Goal: Task Accomplishment & Management: Complete application form

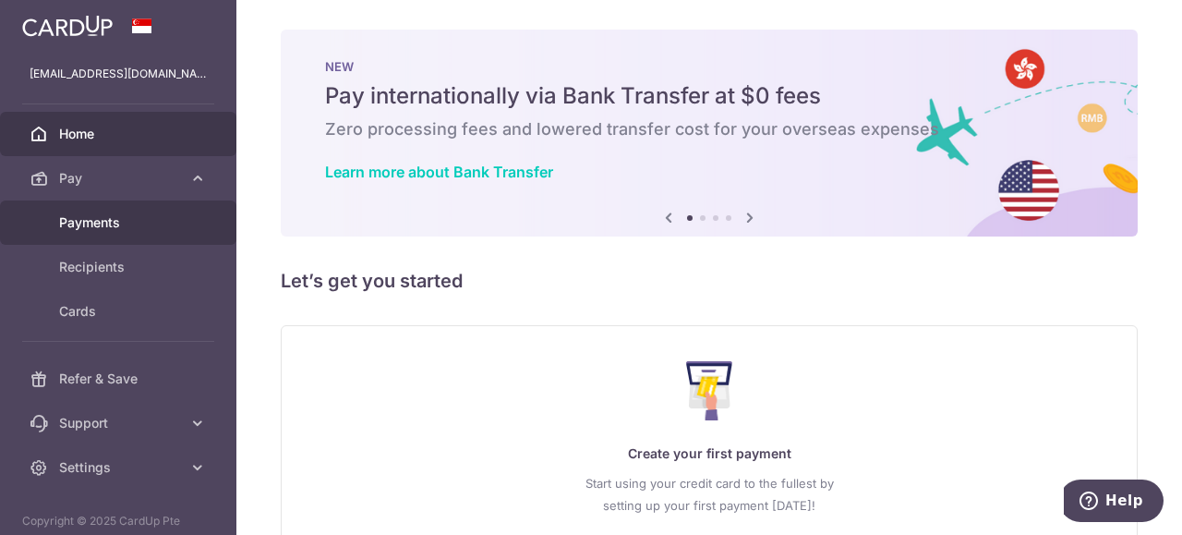
click at [109, 223] on span "Payments" at bounding box center [120, 222] width 122 height 18
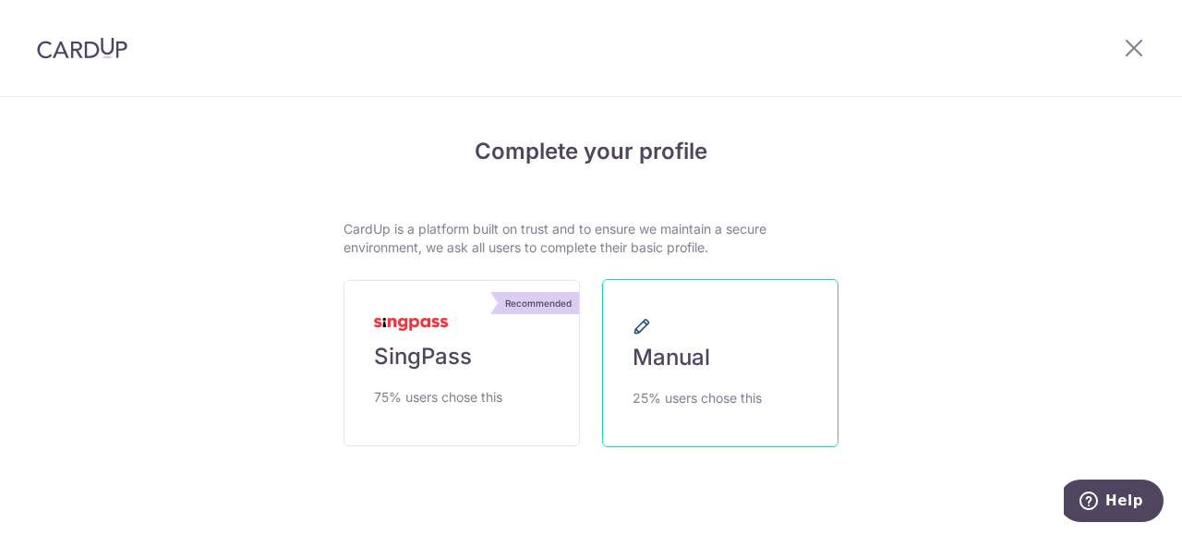
click at [745, 361] on link "Manual 25% users chose this" at bounding box center [720, 363] width 236 height 168
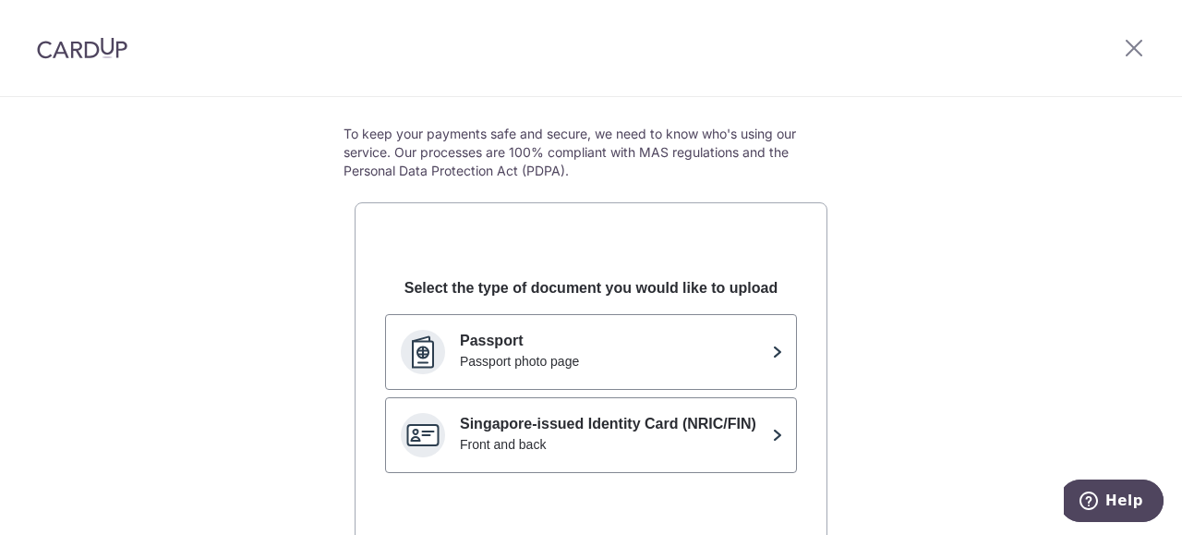
scroll to position [185, 0]
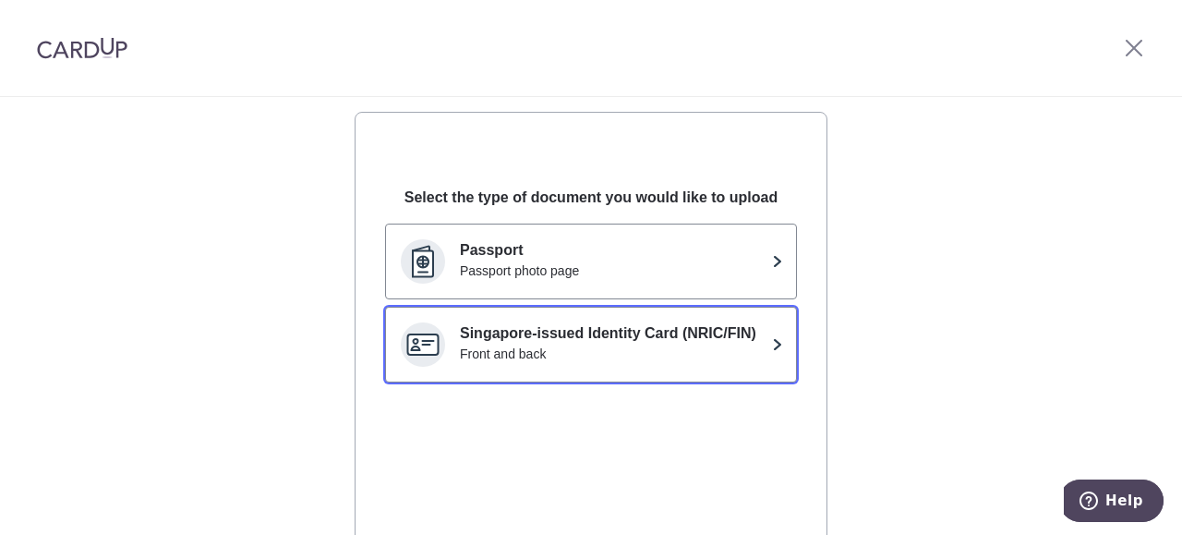
click at [745, 347] on div "Front and back" at bounding box center [612, 354] width 305 height 18
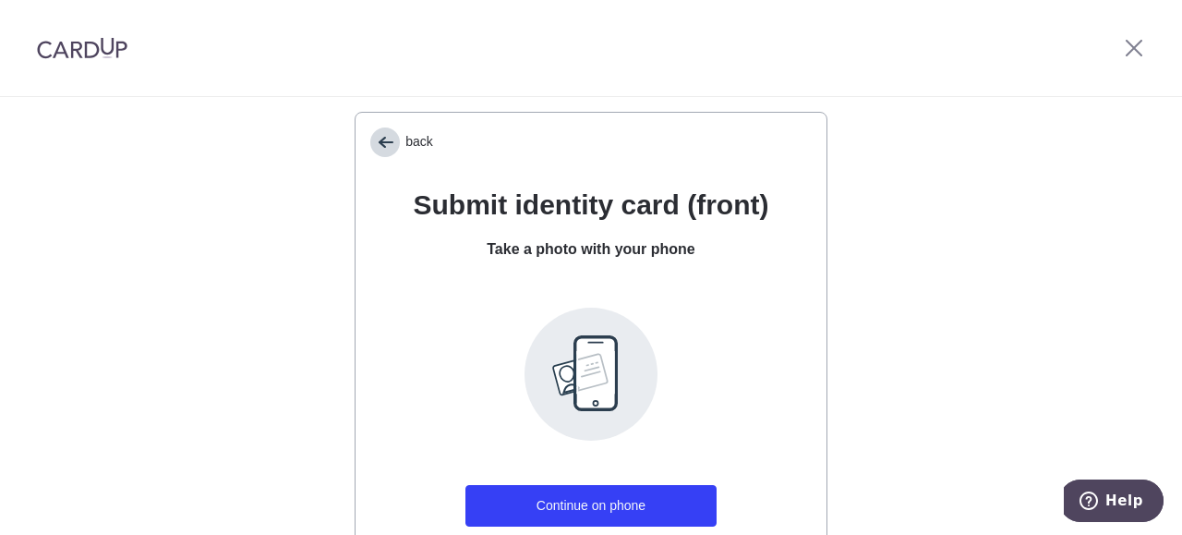
click at [373, 128] on span "back" at bounding box center [385, 142] width 30 height 30
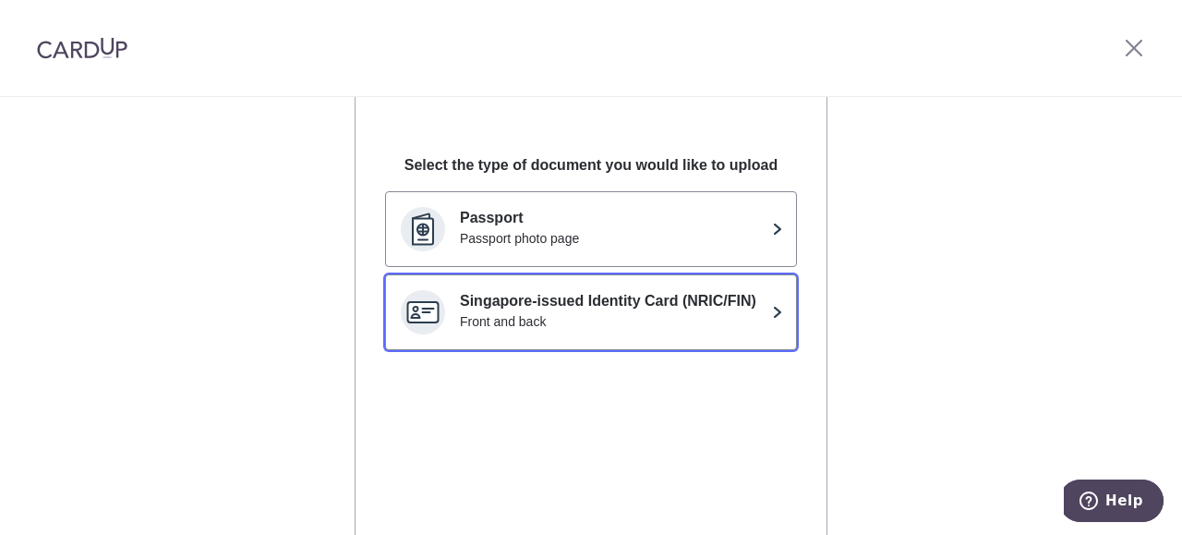
click at [695, 302] on p "Singapore-issued Identity Card (NRIC/FIN)" at bounding box center [612, 301] width 305 height 22
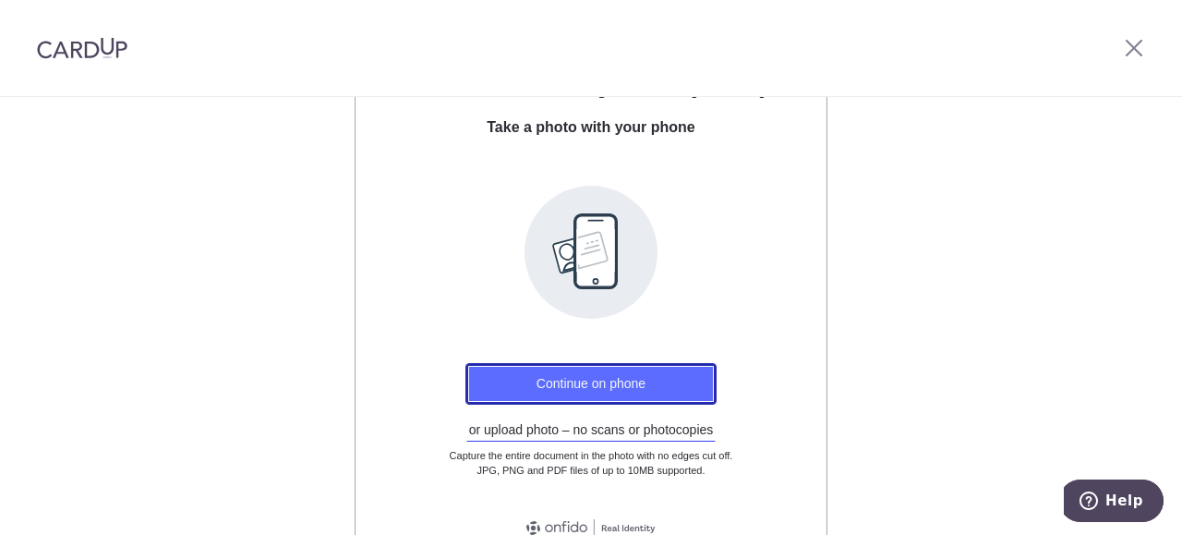
click at [639, 377] on button "Continue on phone" at bounding box center [591, 384] width 251 height 42
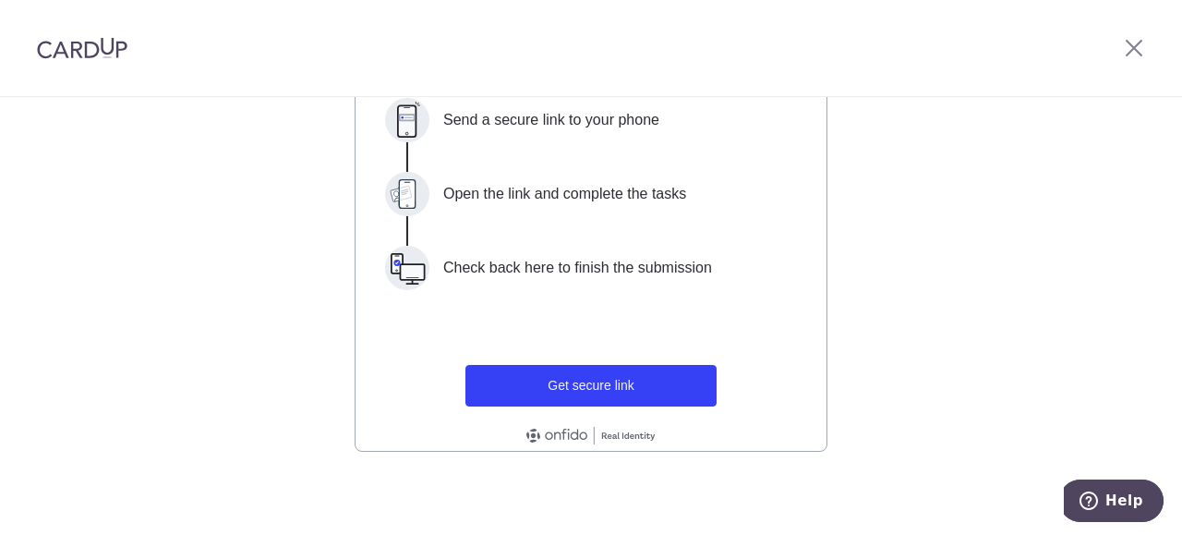
scroll to position [402, 0]
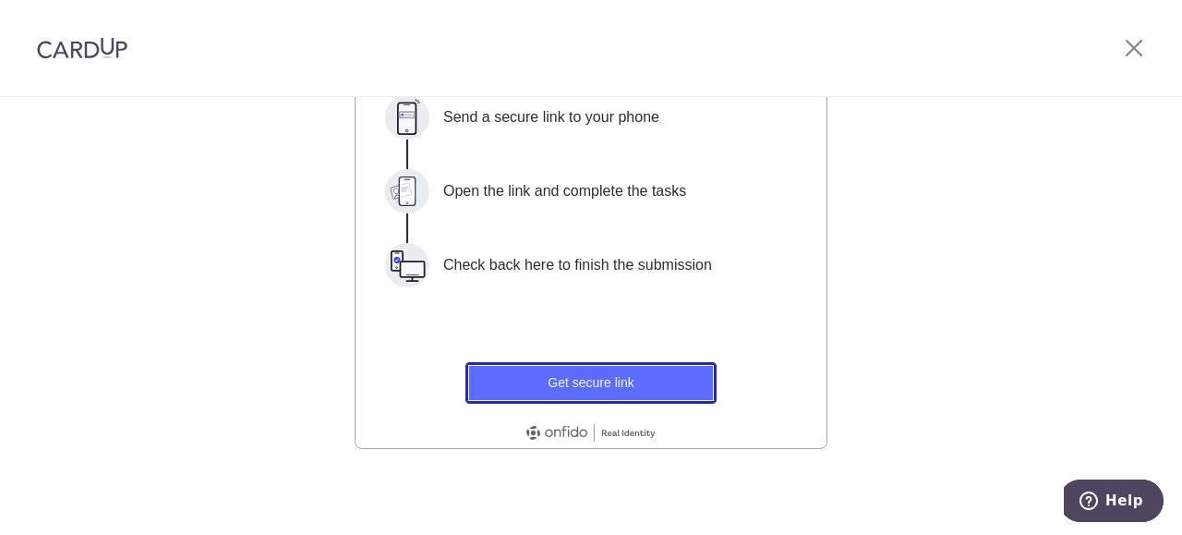
click at [617, 379] on button "Get secure link" at bounding box center [591, 383] width 251 height 42
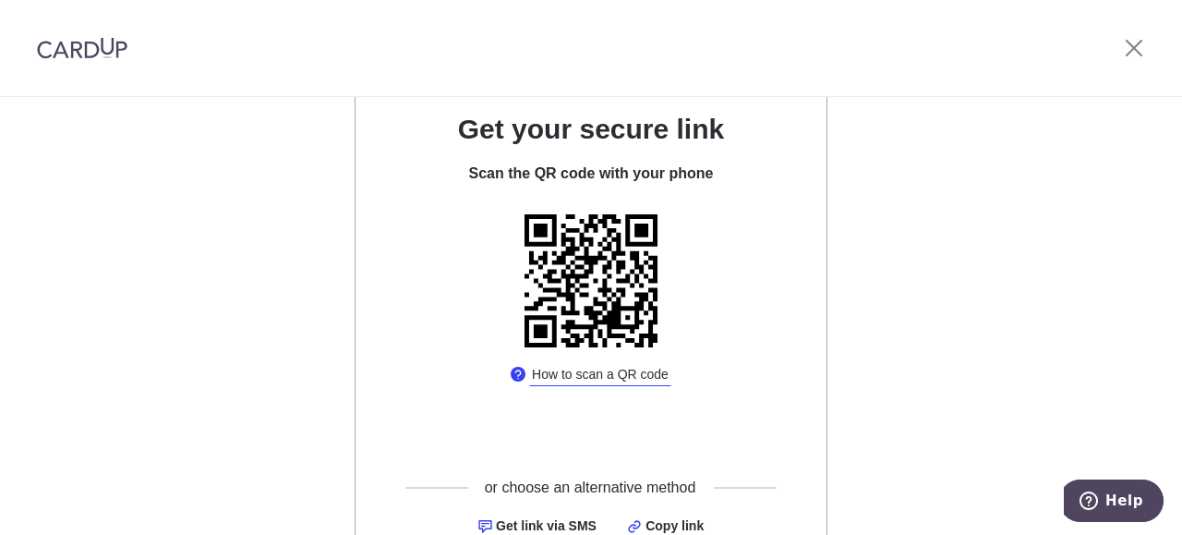
scroll to position [353, 0]
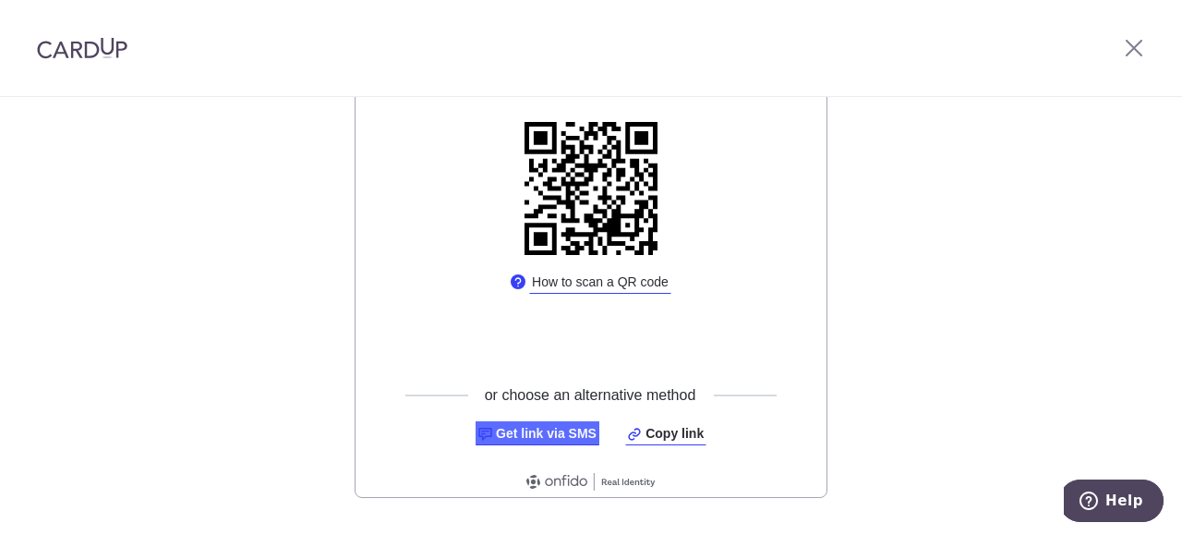
click at [520, 433] on link "Get link via SMS" at bounding box center [538, 433] width 124 height 24
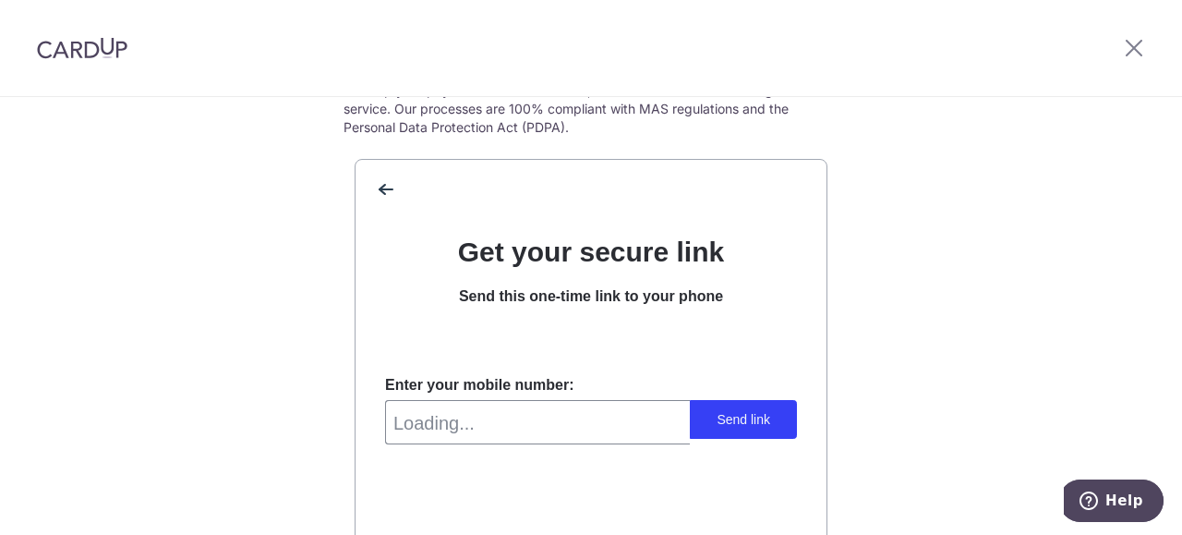
scroll to position [165, 0]
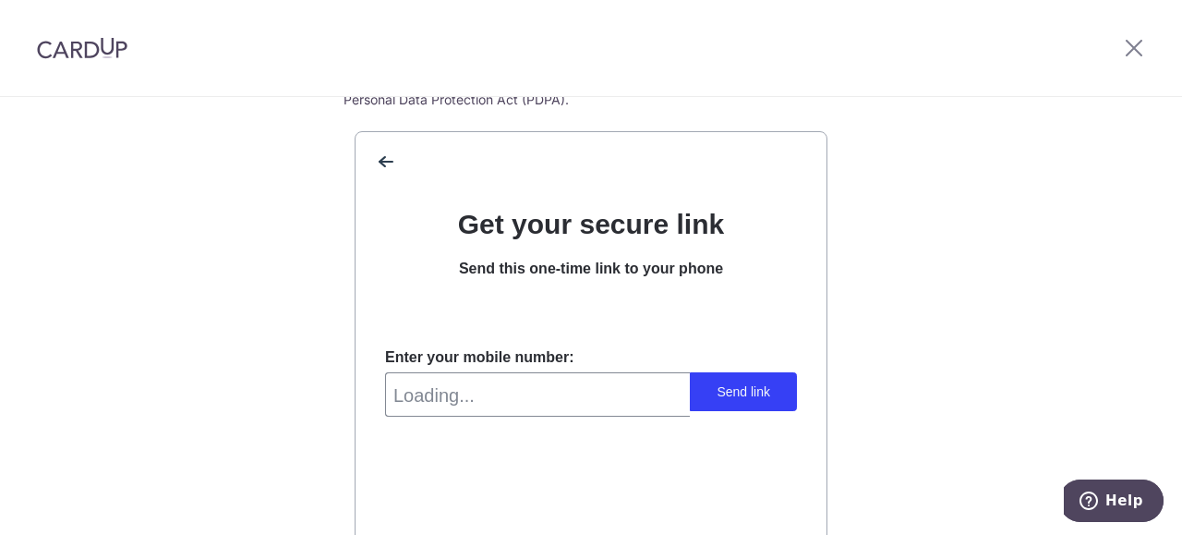
select select "GB"
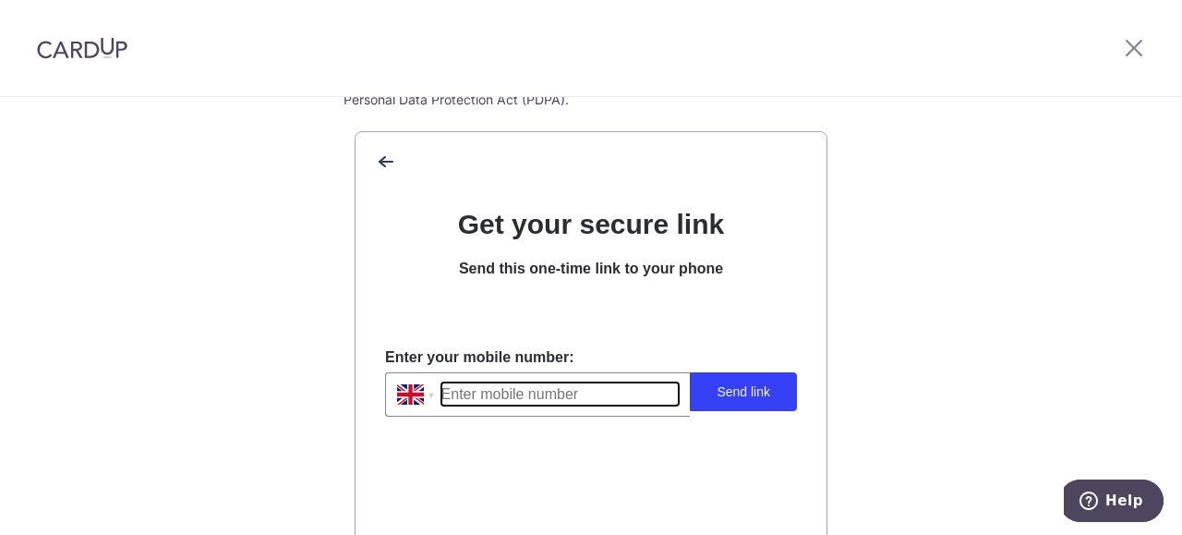
click at [556, 392] on input "Enter mobile number" at bounding box center [561, 393] width 238 height 23
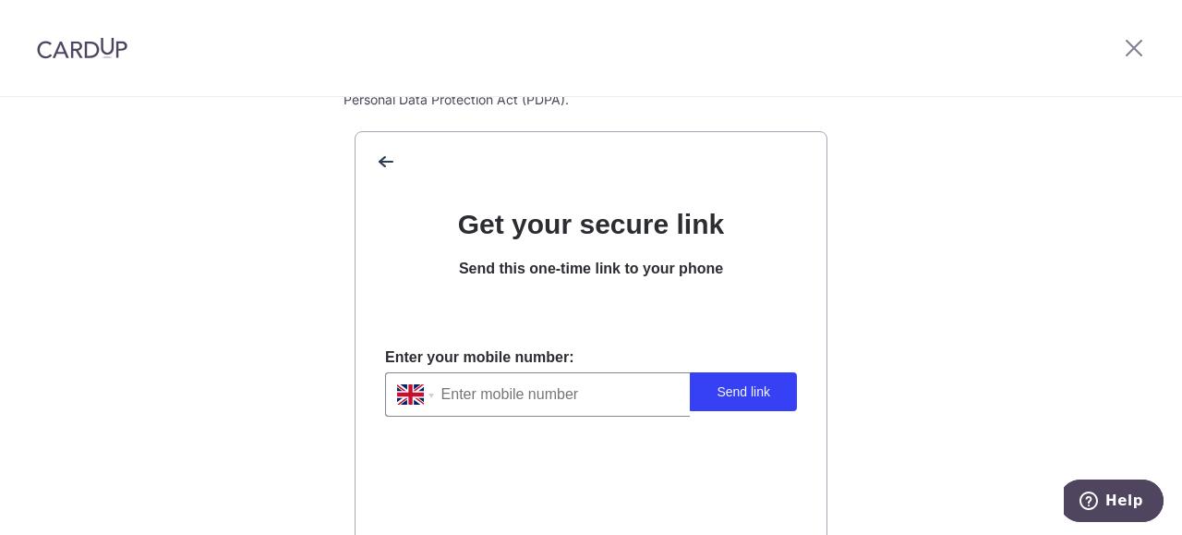
click at [649, 305] on div "Enter your mobile number: International [GEOGRAPHIC_DATA] [GEOGRAPHIC_DATA] [GE…" at bounding box center [591, 433] width 412 height 277
